Goal: Task Accomplishment & Management: Complete application form

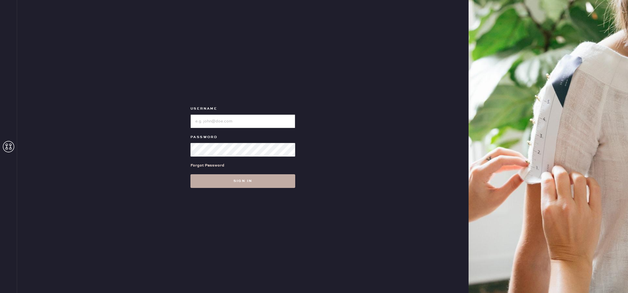
type input "reformationcherrycreek"
click at [233, 186] on button "Sign in" at bounding box center [242, 181] width 105 height 14
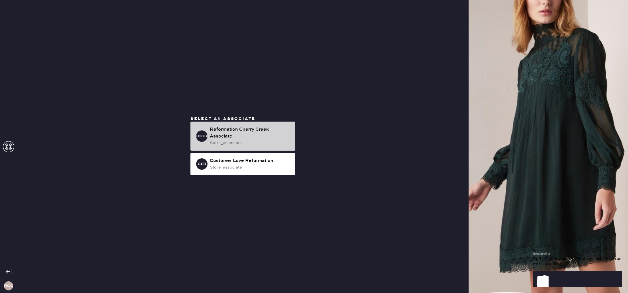
click at [239, 136] on div "Reformation Cherry Creek Associate" at bounding box center [250, 133] width 81 height 14
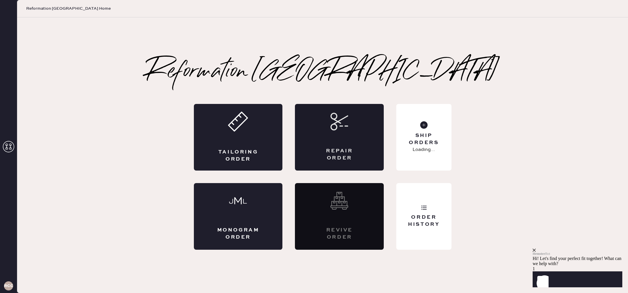
click at [335, 150] on div "Repair Order" at bounding box center [338, 154] width 43 height 14
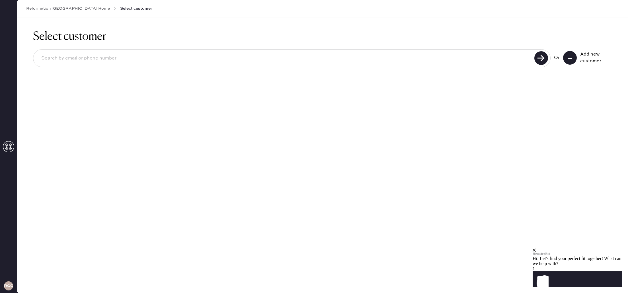
click at [210, 61] on input at bounding box center [285, 58] width 496 height 13
click at [571, 58] on icon at bounding box center [570, 58] width 6 height 6
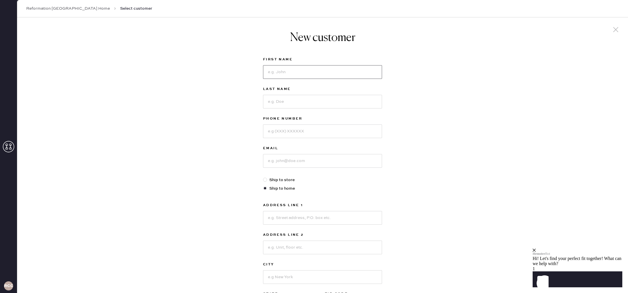
click at [279, 71] on input at bounding box center [322, 72] width 119 height 14
type input "[PERSON_NAME]"
click at [282, 99] on input at bounding box center [322, 102] width 119 height 14
type input "Wolf"
click at [286, 128] on input at bounding box center [322, 131] width 119 height 14
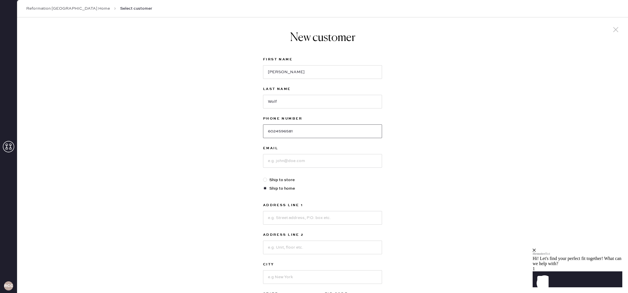
type input "6024596581"
click at [296, 164] on input at bounding box center [322, 161] width 119 height 14
type input "[EMAIL_ADDRESS][DOMAIN_NAME]"
click at [285, 221] on input at bounding box center [322, 218] width 119 height 14
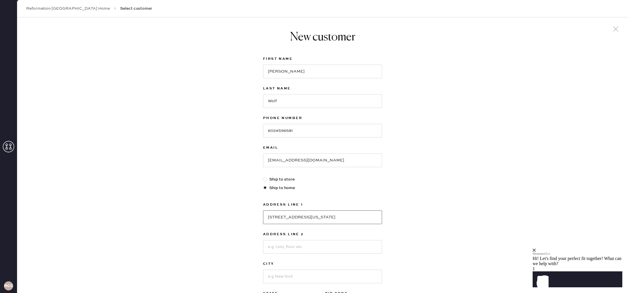
type input "[STREET_ADDRESS][US_STATE]"
click at [296, 247] on input at bounding box center [322, 247] width 119 height 14
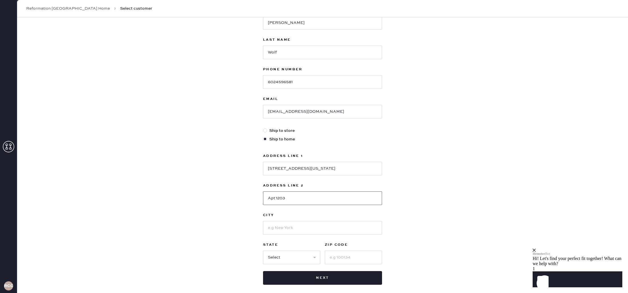
scroll to position [59, 0]
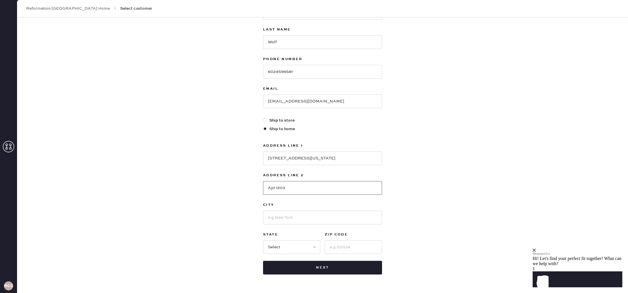
type input "Apt 1203"
click at [301, 220] on input at bounding box center [322, 218] width 119 height 14
type input "[GEOGRAPHIC_DATA]"
click at [305, 247] on select "Select AK AL AR AZ CA CO CT [GEOGRAPHIC_DATA] DE FL [GEOGRAPHIC_DATA] HI [GEOGR…" at bounding box center [291, 247] width 57 height 14
click at [263, 240] on select "Select AK AL AR AZ CA CO CT [GEOGRAPHIC_DATA] DE FL [GEOGRAPHIC_DATA] HI [GEOGR…" at bounding box center [291, 247] width 57 height 14
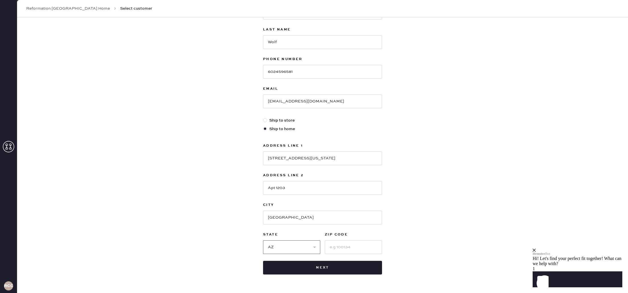
click at [316, 247] on select "Select AK AL AR AZ CA CO CT [GEOGRAPHIC_DATA] DE FL [GEOGRAPHIC_DATA] HI [GEOGR…" at bounding box center [291, 247] width 57 height 14
select select "CO"
click at [263, 240] on select "Select AK AL AR AZ CA CO CT [GEOGRAPHIC_DATA] DE FL [GEOGRAPHIC_DATA] HI [GEOGR…" at bounding box center [291, 247] width 57 height 14
click at [348, 250] on input at bounding box center [353, 247] width 57 height 14
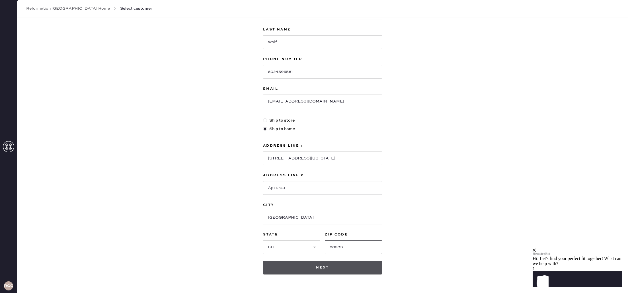
type input "80203"
click at [344, 266] on button "Next" at bounding box center [322, 268] width 119 height 14
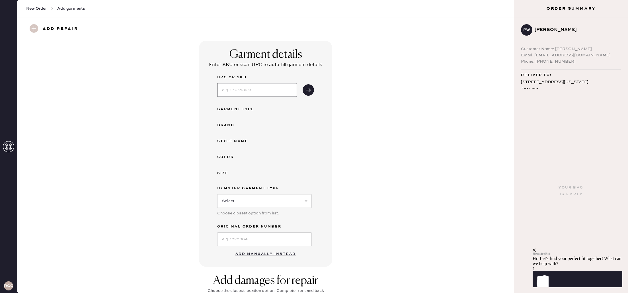
click at [280, 93] on input at bounding box center [257, 90] width 80 height 14
click at [259, 253] on button "Add manually instead" at bounding box center [265, 253] width 67 height 11
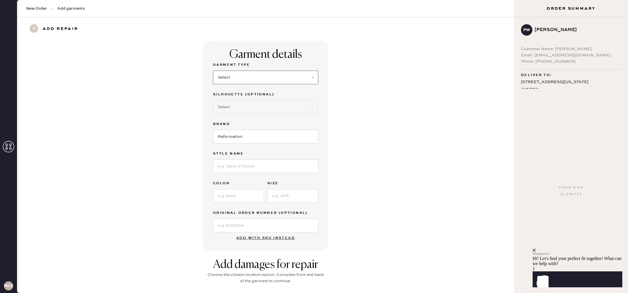
click at [266, 81] on select "Select Basic Skirt Jeans Leggings Pants Shorts Basic Sleeved Dress Basic Sleeve…" at bounding box center [265, 78] width 105 height 14
select select "5"
click at [213, 71] on select "Select Basic Skirt Jeans Leggings Pants Shorts Basic Sleeved Dress Basic Sleeve…" at bounding box center [265, 78] width 105 height 14
click at [254, 108] on select "Select Short Sleeves Long Sleeves Other" at bounding box center [265, 107] width 105 height 14
select select "18"
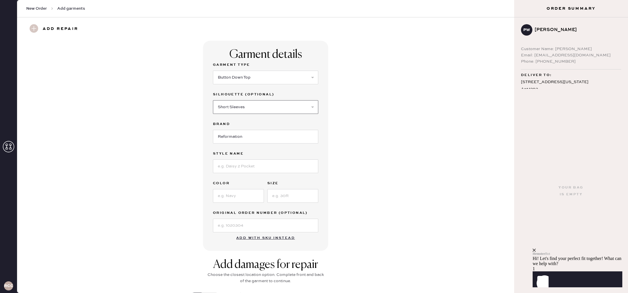
click at [213, 100] on select "Select Short Sleeves Long Sleeves Other" at bounding box center [265, 107] width 105 height 14
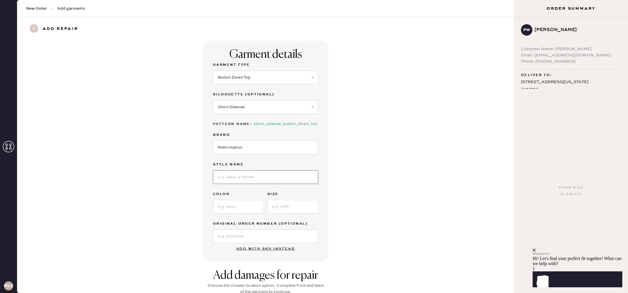
click at [260, 181] on input at bounding box center [265, 177] width 105 height 14
type input "[PERSON_NAME] Top"
click at [249, 204] on input at bounding box center [238, 207] width 51 height 14
type input "Black"
click at [300, 206] on input at bounding box center [292, 207] width 51 height 14
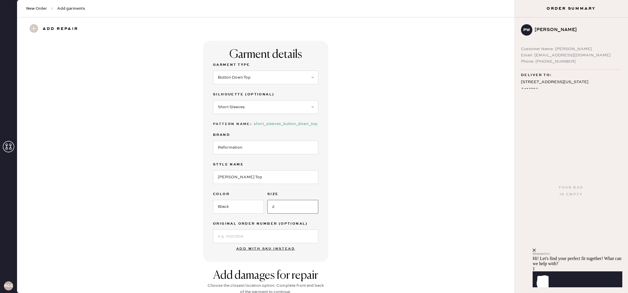
type input "2"
click at [263, 230] on input at bounding box center [265, 236] width 105 height 14
paste input "S23128896"
type input "S23128896"
click at [353, 231] on div "Garment details Garment Type Select Basic Skirt Jeans Leggings Pants Shorts Bas…" at bounding box center [265, 151] width 476 height 221
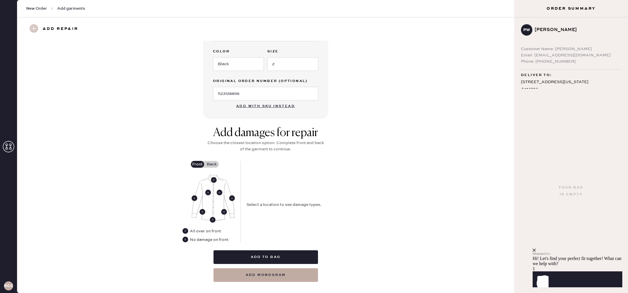
scroll to position [144, 0]
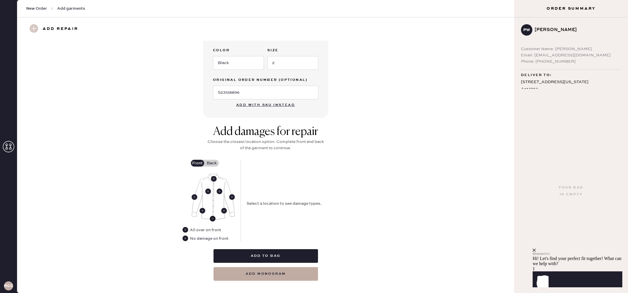
click at [212, 218] on use at bounding box center [213, 219] width 6 height 6
click at [272, 211] on select "Select Broken / Ripped Hem Broken Beads Broken Button Broken Elastic Broken Hoo…" at bounding box center [297, 213] width 102 height 14
select select "1679"
click at [246, 206] on select "Select Broken / Ripped Hem Broken Beads Broken Button Broken Elastic Broken Hoo…" at bounding box center [297, 213] width 102 height 14
select select
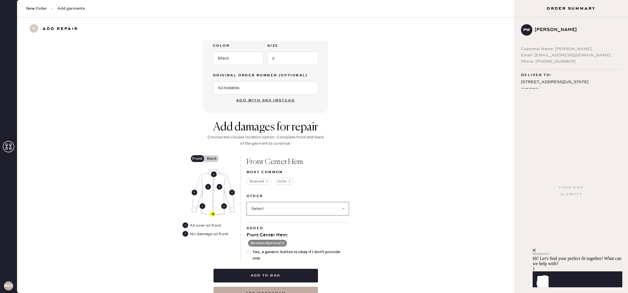
scroll to position [176, 0]
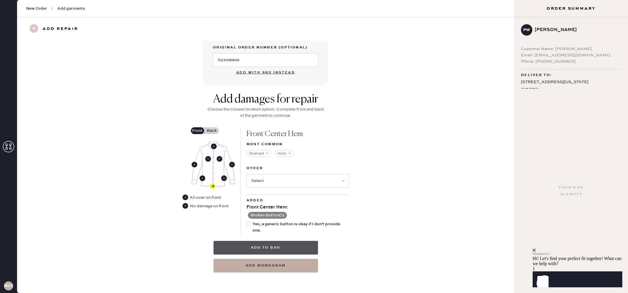
click at [258, 246] on button "Add to bag" at bounding box center [265, 248] width 104 height 14
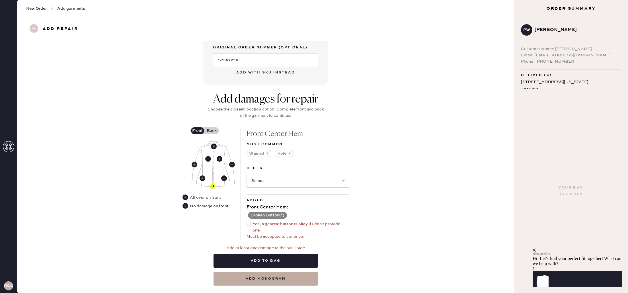
click at [354, 215] on div "Add damages for repair Choose the closest location option. Complete front and b…" at bounding box center [265, 188] width 476 height 193
click at [248, 224] on div at bounding box center [248, 224] width 4 height 4
click at [247, 221] on input "Yes, a generic button is okay if I don't provide one." at bounding box center [246, 221] width 0 height 0
checkbox input "true"
click at [316, 180] on select "Select Broken / Ripped Hem Broken Beads Broken Elastic Broken Hook & Eye Broken…" at bounding box center [297, 181] width 102 height 14
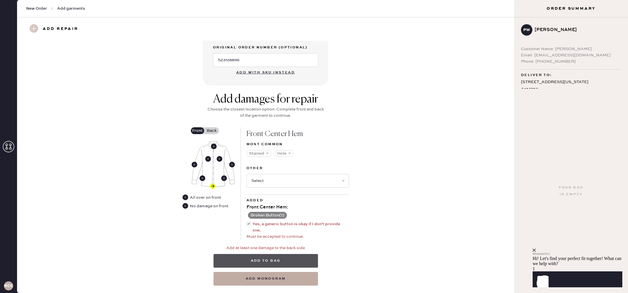
click at [282, 263] on button "Add to bag" at bounding box center [265, 261] width 104 height 14
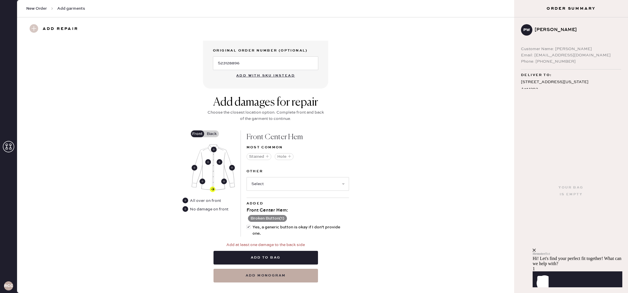
click at [211, 129] on div "Add damages for repair Choose the closest location option. Complete front and b…" at bounding box center [265, 113] width 119 height 35
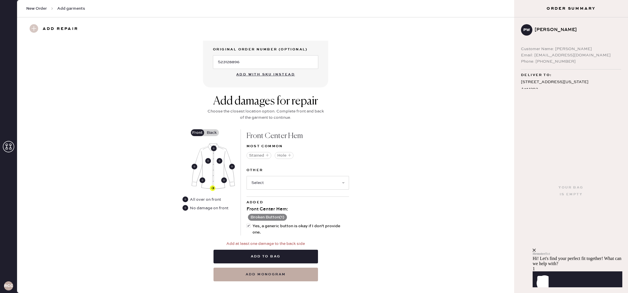
click at [212, 135] on label "Back" at bounding box center [212, 132] width 14 height 7
click at [212, 133] on input "Back" at bounding box center [212, 133] width 0 height 0
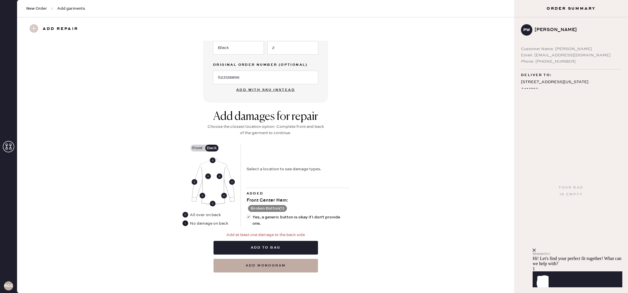
click at [185, 223] on use at bounding box center [185, 223] width 6 height 6
click at [198, 148] on label "Front" at bounding box center [197, 148] width 14 height 7
click at [197, 148] on input "Front" at bounding box center [197, 148] width 0 height 0
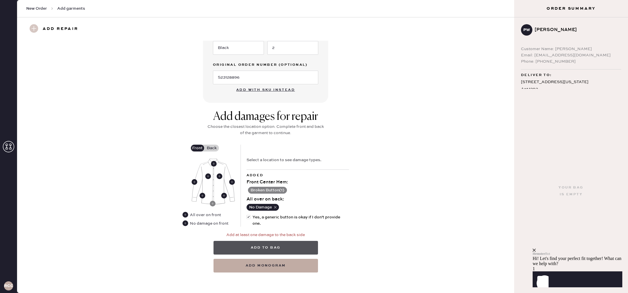
click at [282, 248] on button "Add to bag" at bounding box center [265, 248] width 104 height 14
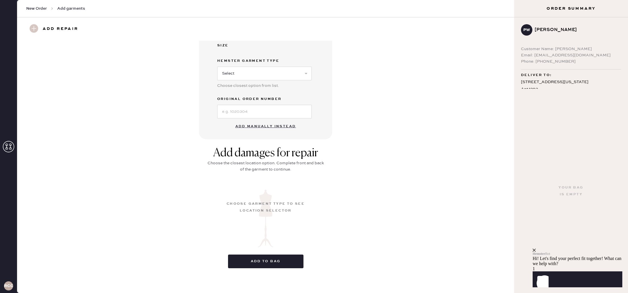
scroll to position [0, 0]
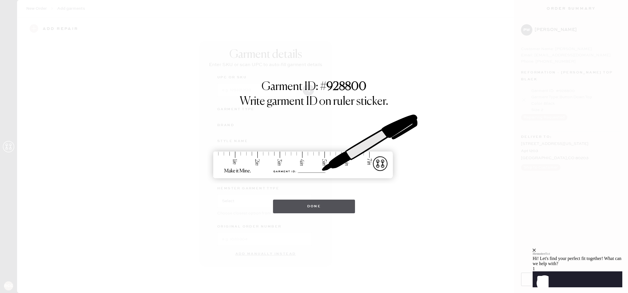
click at [298, 205] on button "Done" at bounding box center [314, 206] width 82 height 14
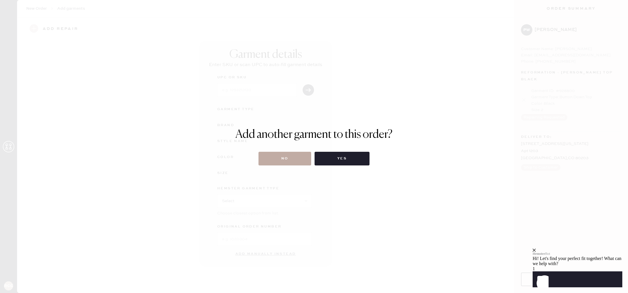
click at [289, 162] on button "No" at bounding box center [284, 159] width 53 height 14
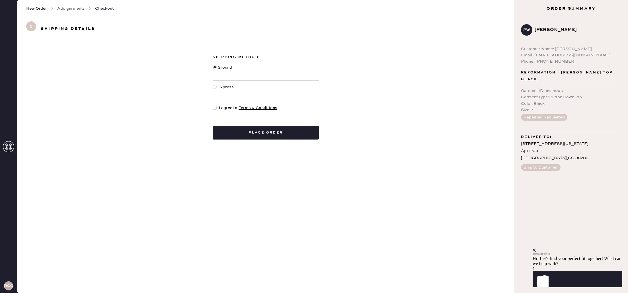
click at [213, 109] on div at bounding box center [215, 108] width 4 height 4
click at [213, 105] on input "I agree to Terms & Conditions" at bounding box center [213, 105] width 0 height 0
checkbox input "true"
click at [241, 133] on button "Place order" at bounding box center [266, 133] width 106 height 14
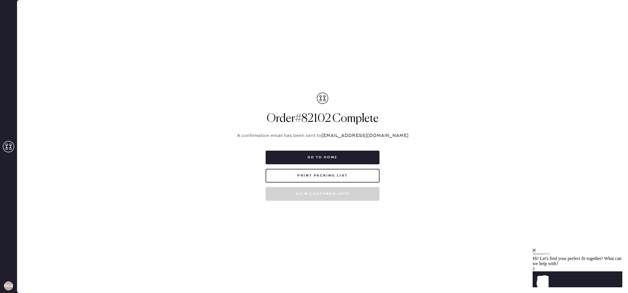
click at [612, 248] on div "Hemster Bot" at bounding box center [577, 251] width 90 height 7
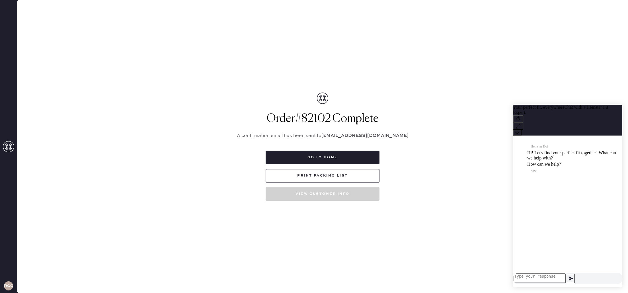
scroll to position [0, 0]
click at [319, 161] on button "Go to home" at bounding box center [322, 157] width 114 height 14
